Goal: Information Seeking & Learning: Learn about a topic

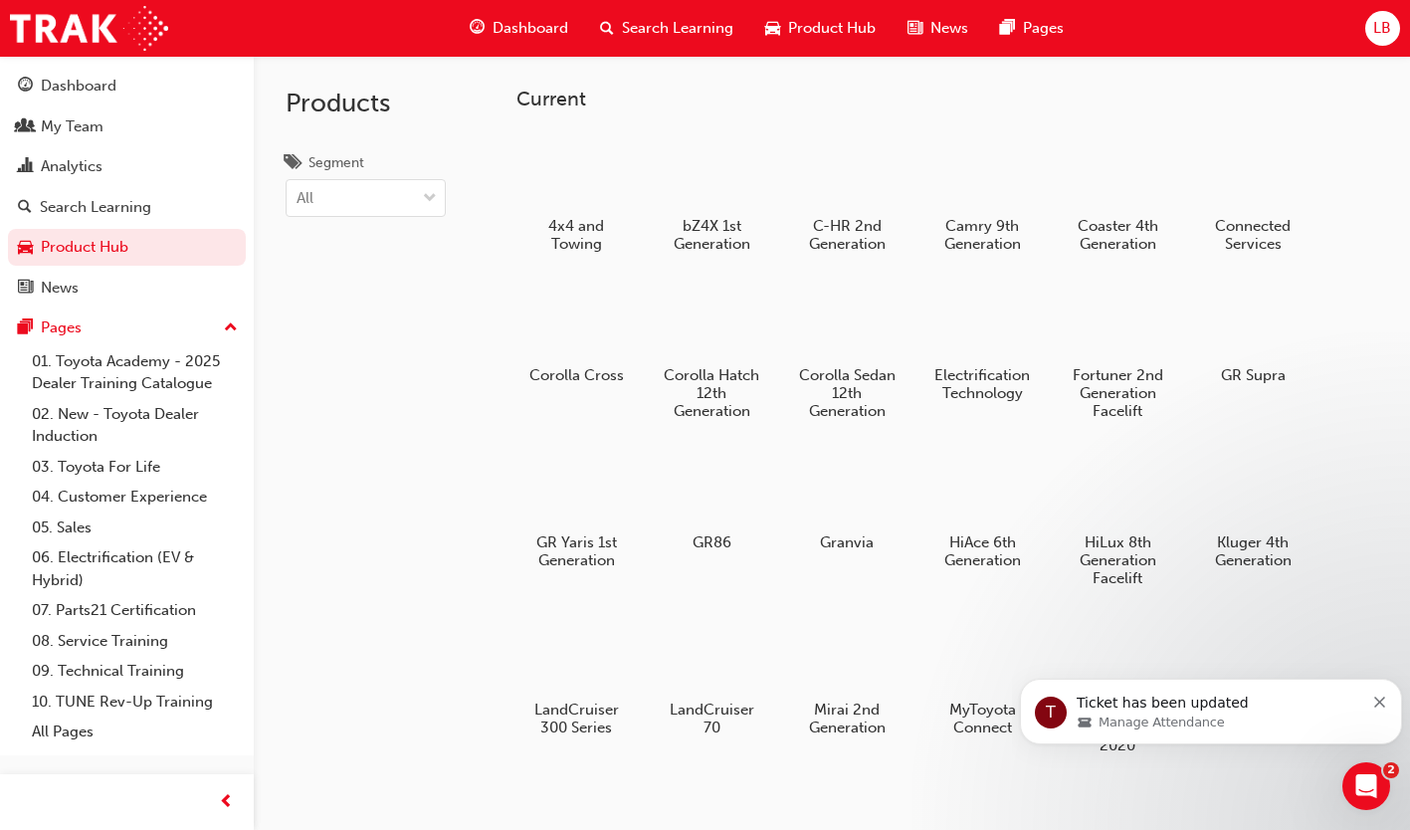
click at [128, 243] on link "Product Hub" at bounding box center [127, 247] width 238 height 37
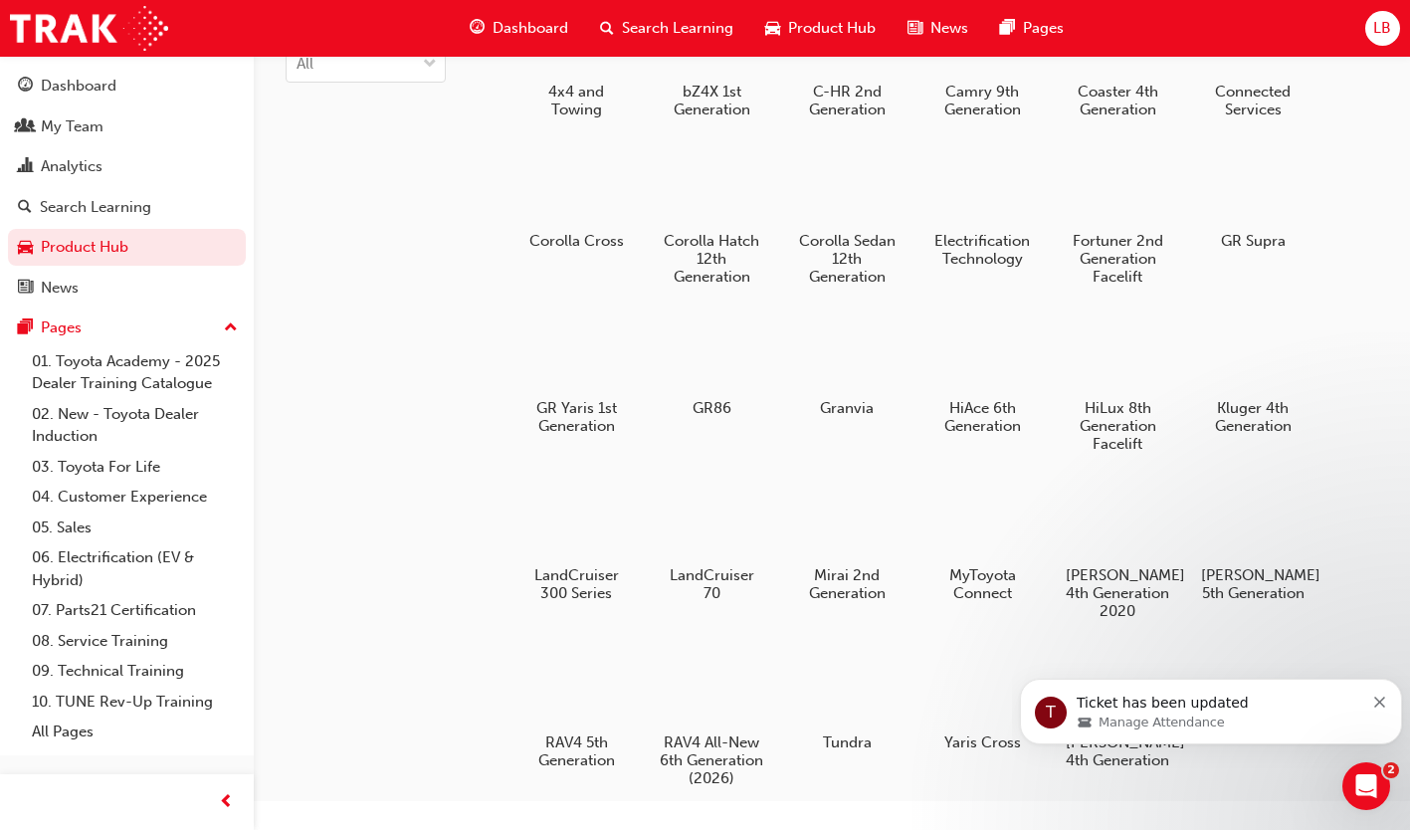
scroll to position [100, 0]
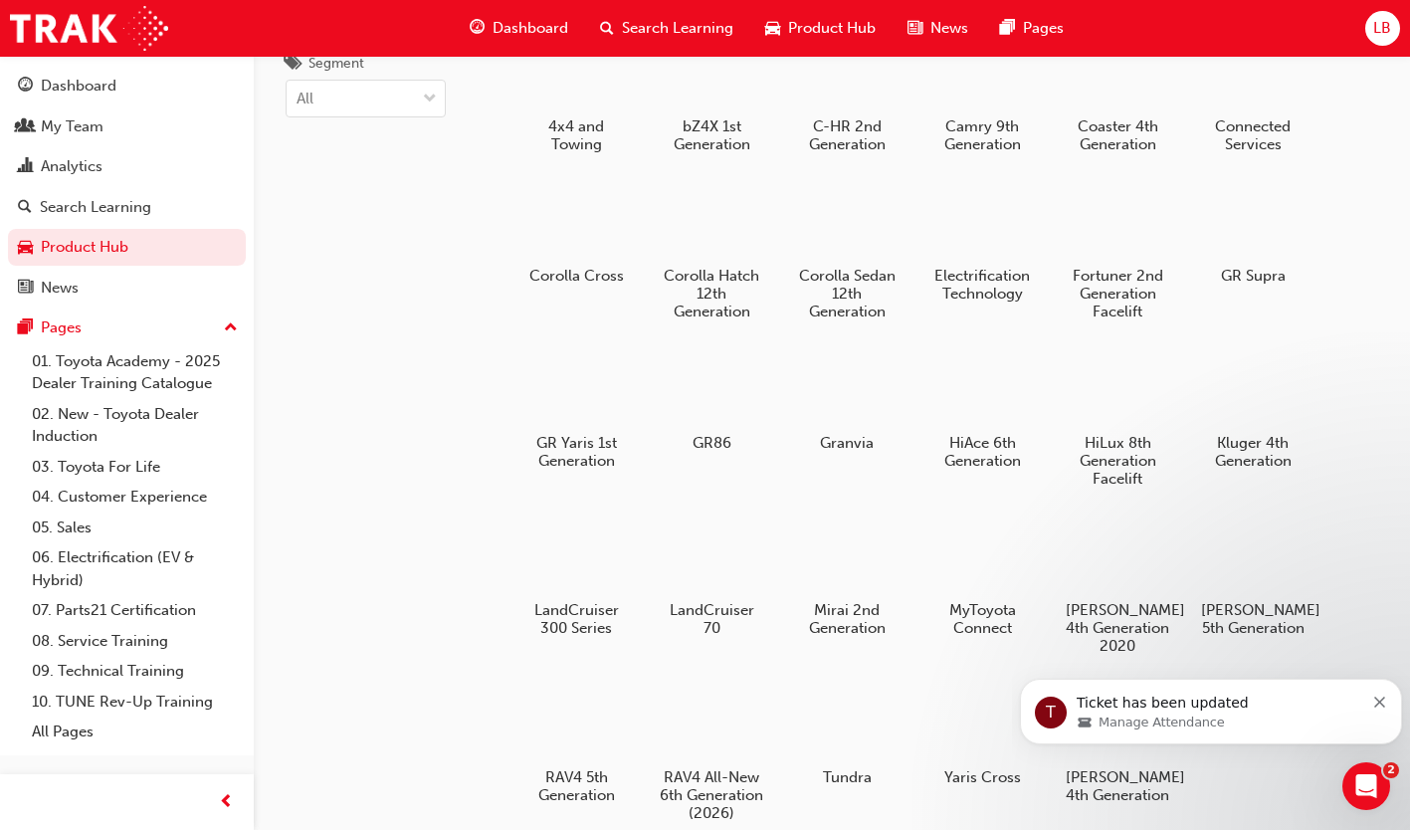
click at [1118, 421] on div at bounding box center [1118, 388] width 104 height 75
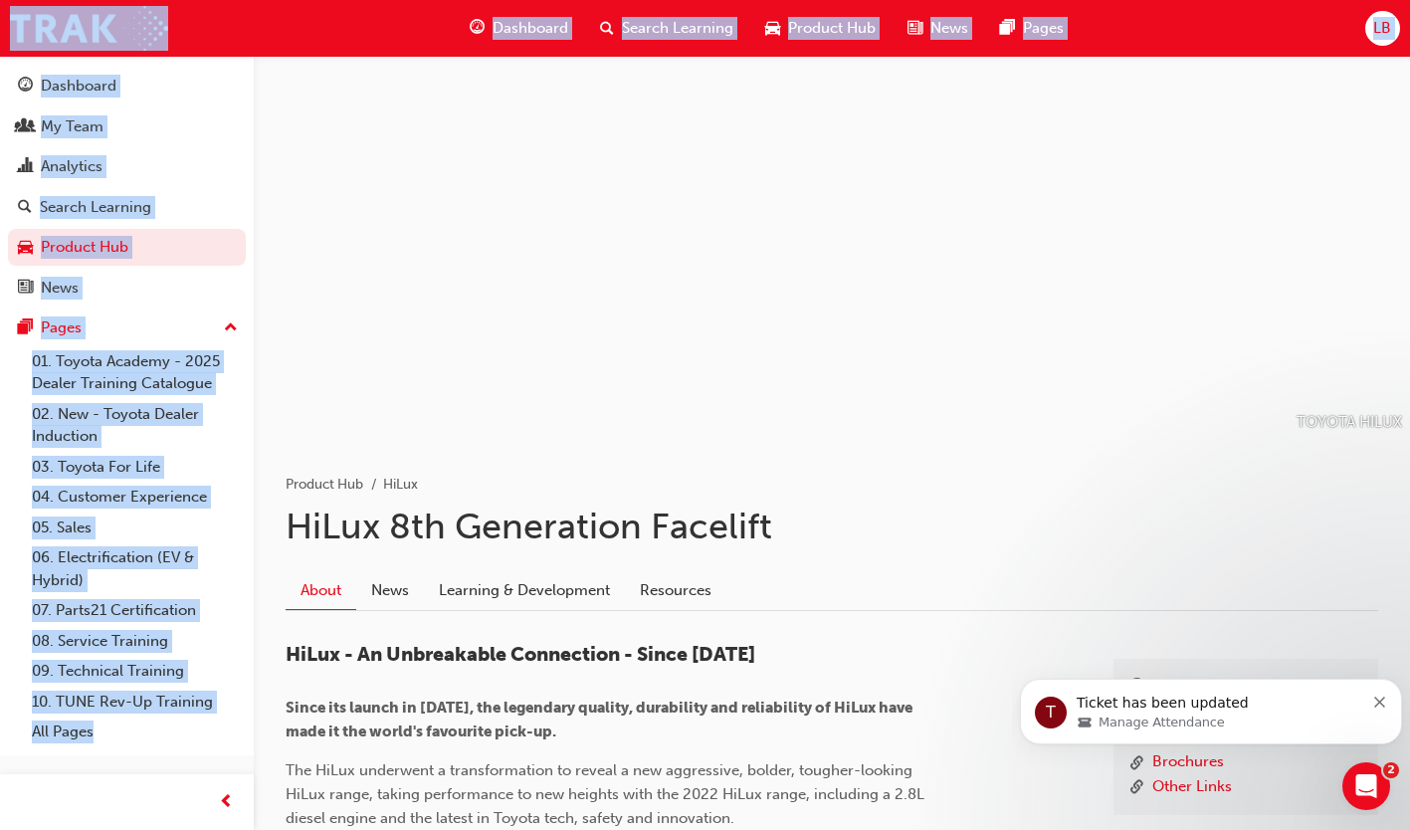
click at [552, 581] on link "Learning & Development" at bounding box center [524, 590] width 201 height 38
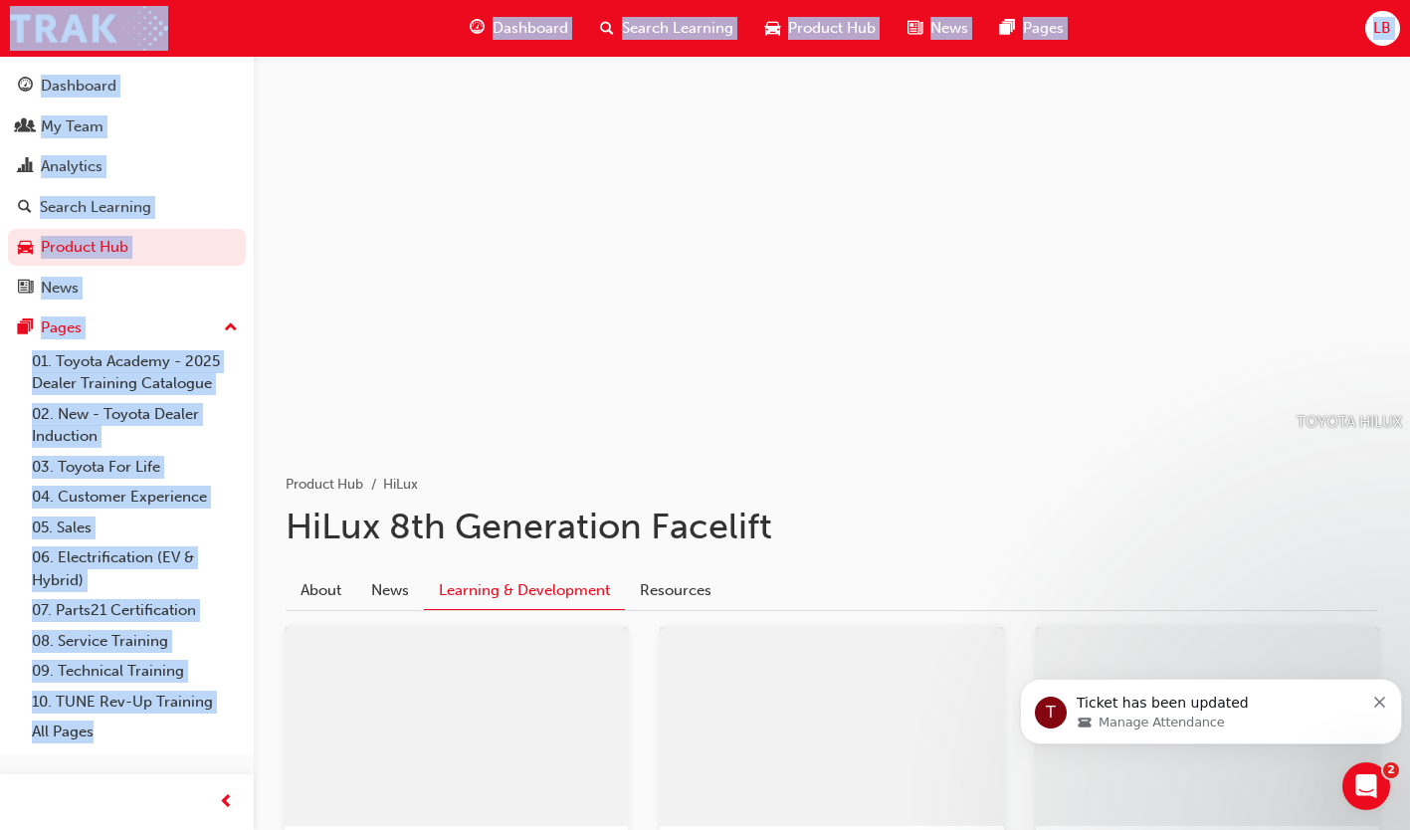
click at [552, 581] on link "Learning & Development" at bounding box center [524, 590] width 201 height 39
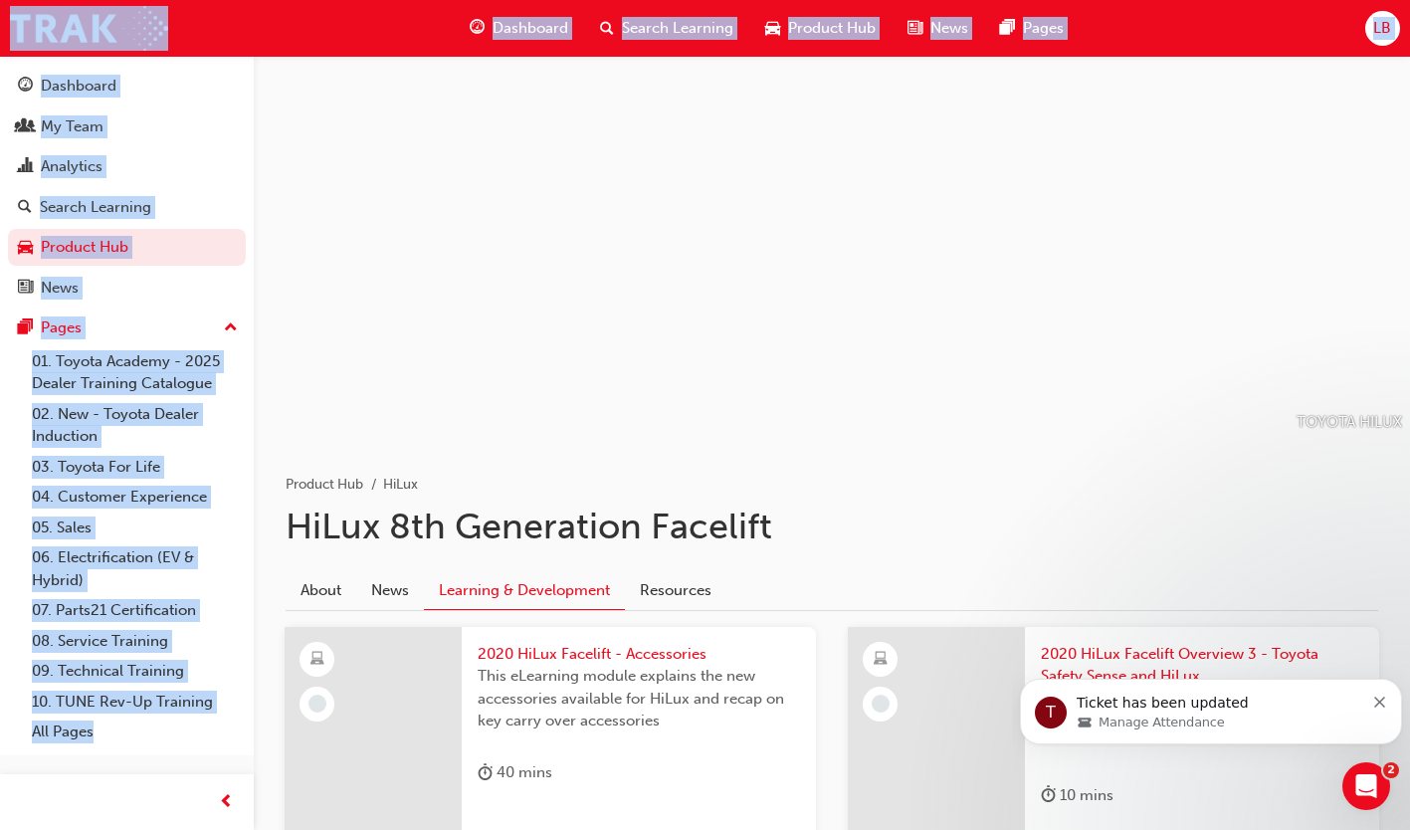
click at [710, 189] on div at bounding box center [832, 248] width 1156 height 385
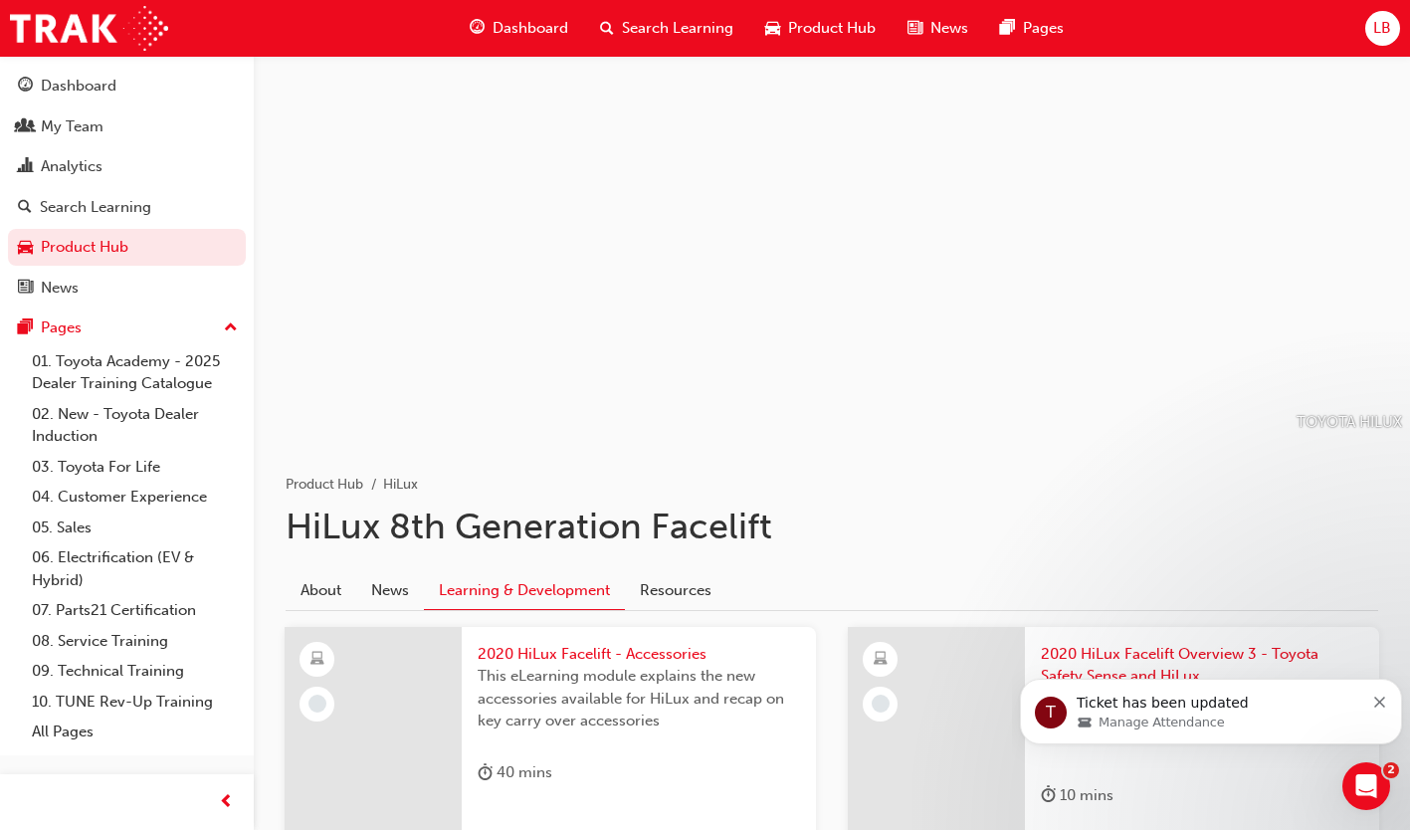
click at [102, 238] on link "Product Hub" at bounding box center [127, 247] width 238 height 37
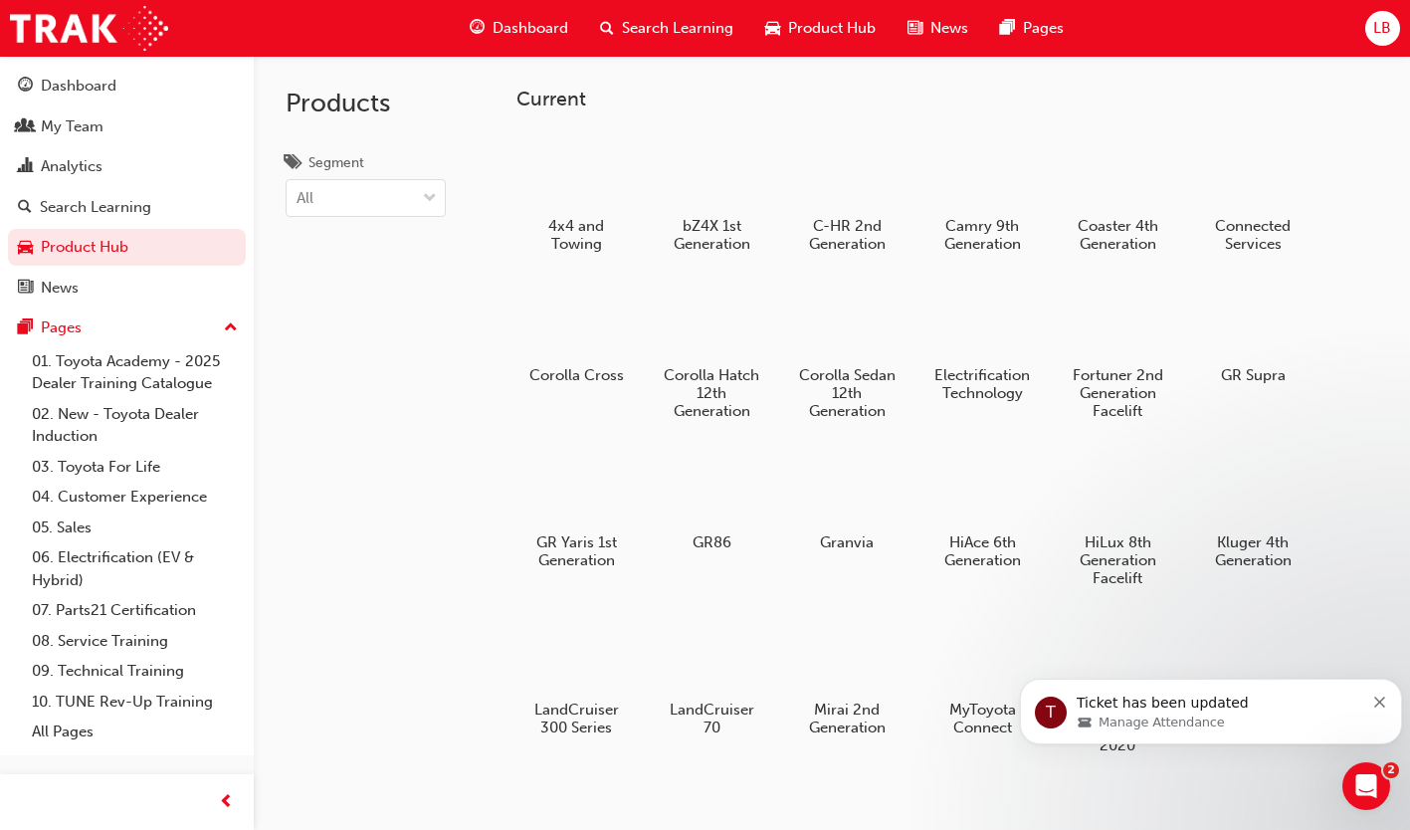
click at [709, 342] on div at bounding box center [712, 321] width 104 height 75
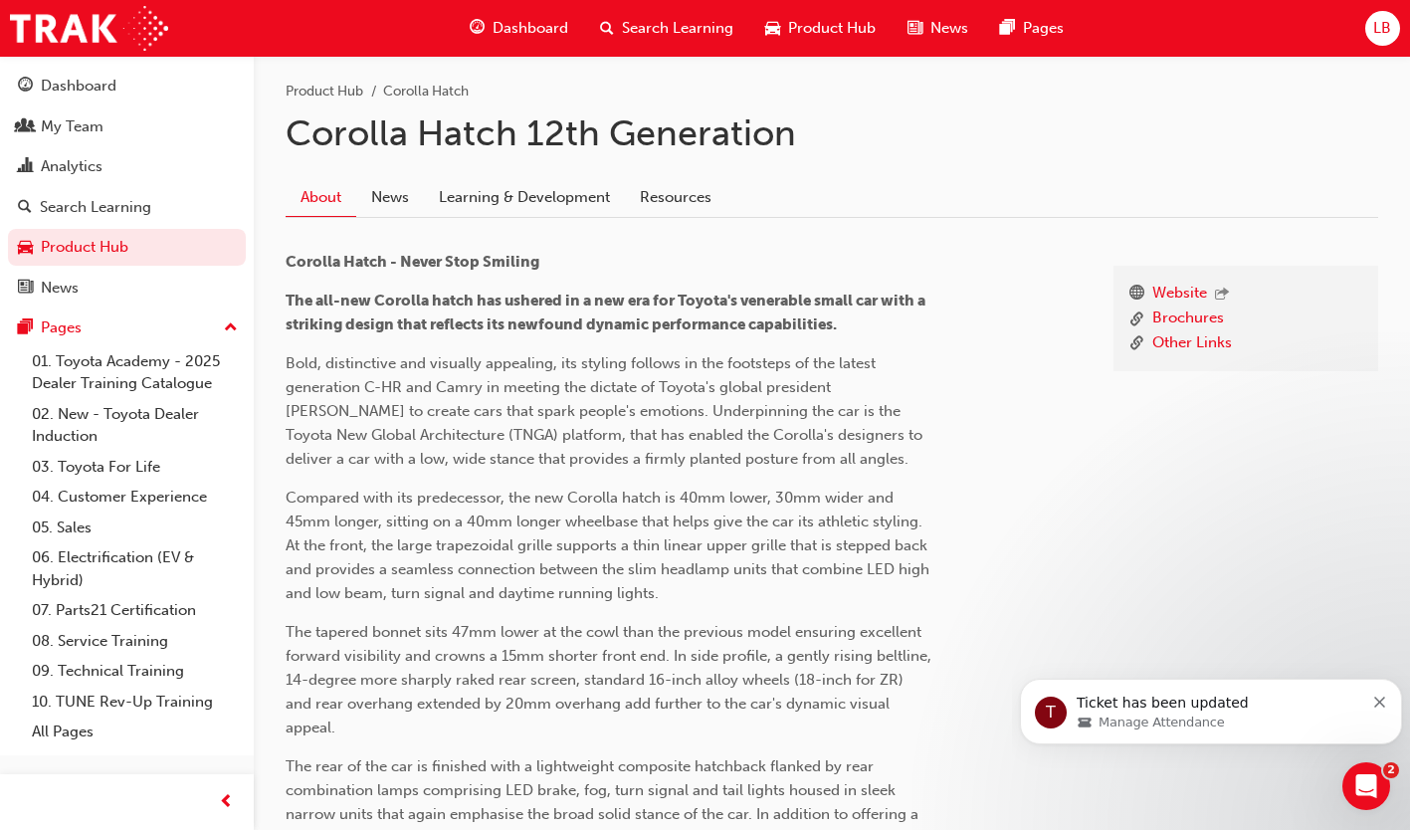
scroll to position [199, 0]
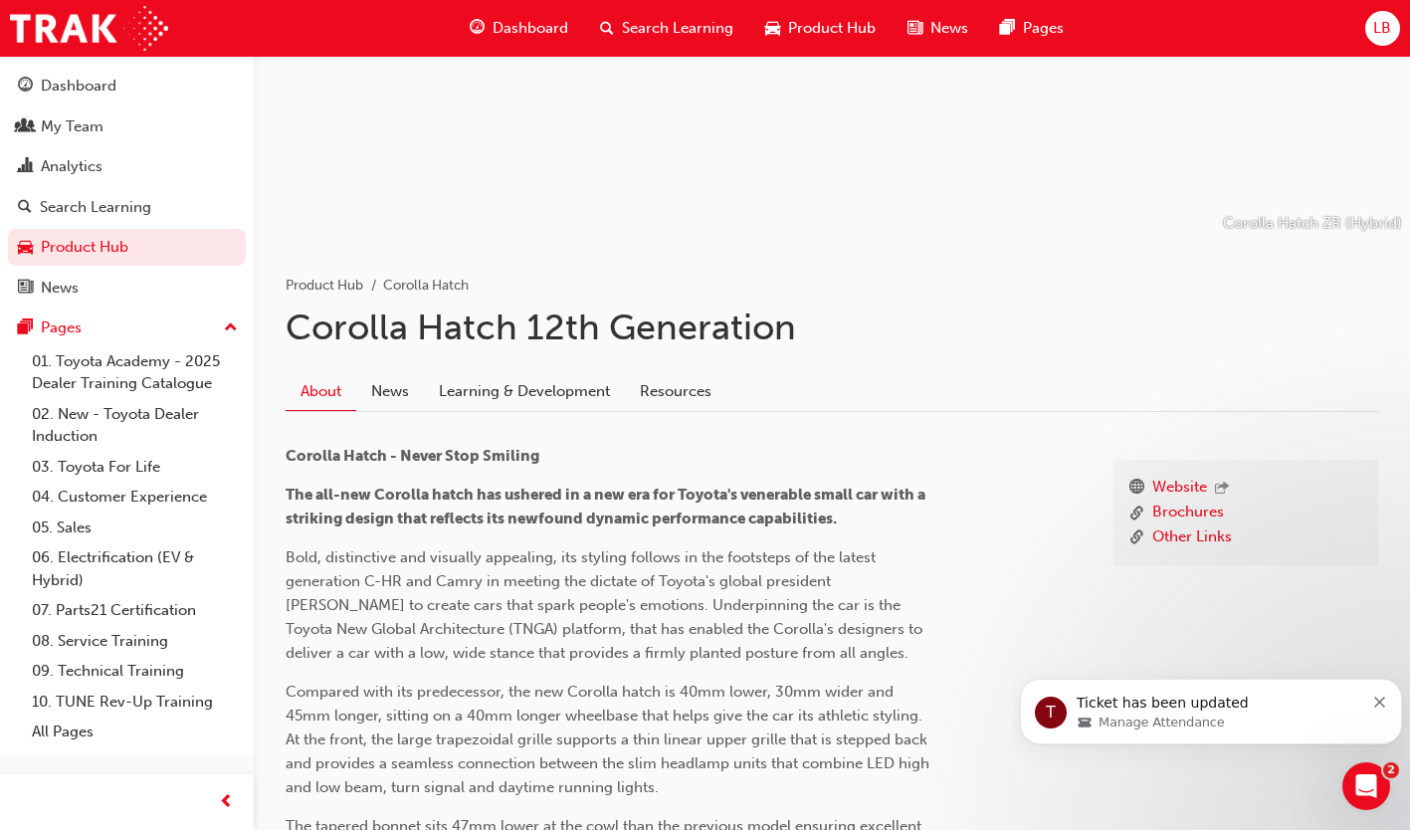
click at [555, 380] on link "Learning & Development" at bounding box center [524, 391] width 201 height 38
